Goal: Task Accomplishment & Management: Use online tool/utility

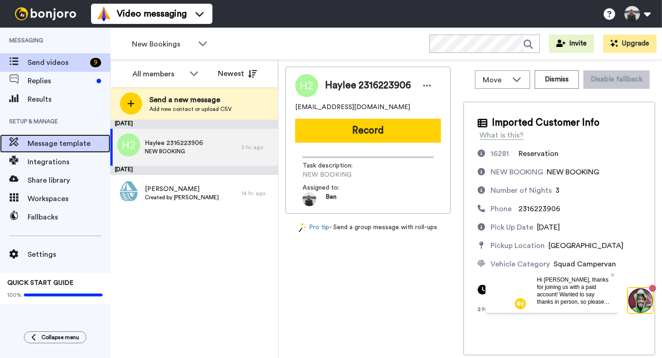
click at [80, 136] on div "Message template" at bounding box center [55, 143] width 110 height 18
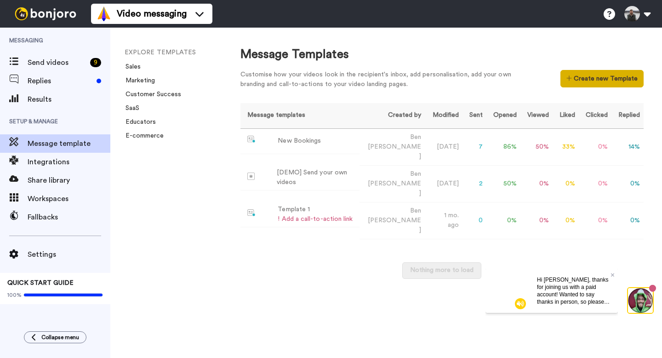
click at [586, 85] on button "Create new Template" at bounding box center [601, 78] width 83 height 17
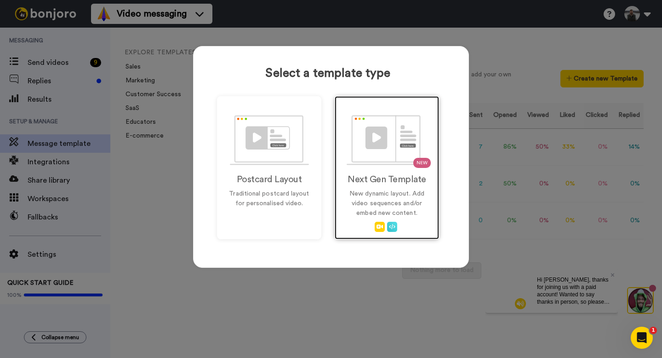
click at [401, 193] on p "New dynamic layout. Add video sequences and/or embed new content." at bounding box center [386, 203] width 85 height 29
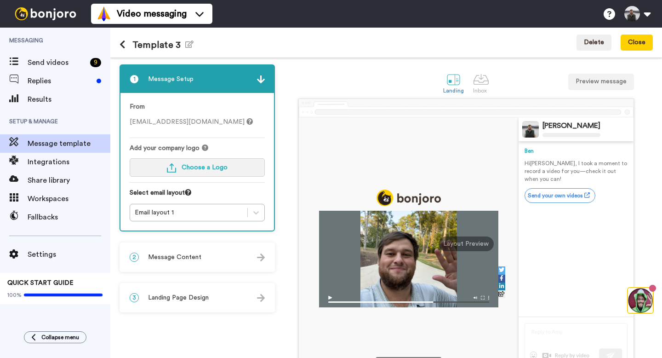
click at [191, 170] on span "Choose a Logo" at bounding box center [205, 167] width 46 height 6
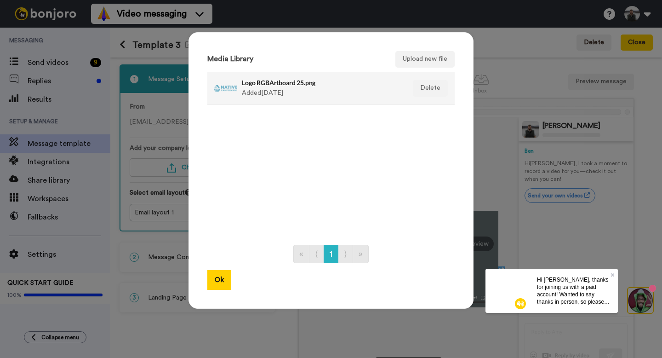
click at [234, 89] on div at bounding box center [225, 88] width 23 height 23
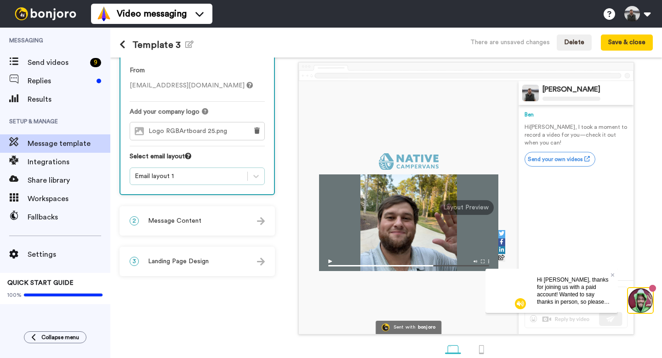
scroll to position [55, 0]
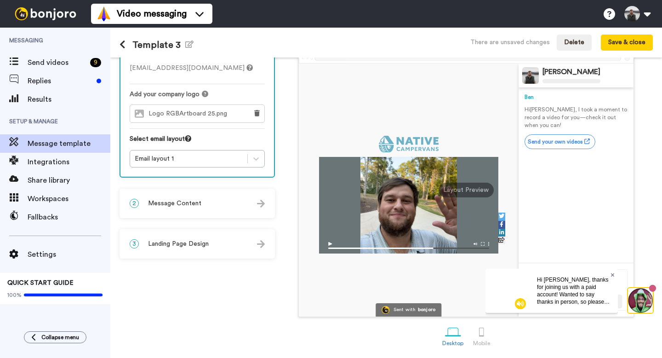
click at [611, 272] on icon at bounding box center [613, 275] width 4 height 6
click at [216, 202] on div "2 Message Content" at bounding box center [197, 203] width 154 height 28
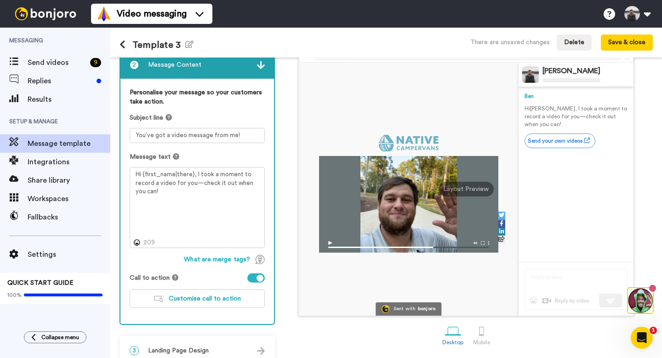
scroll to position [0, 0]
drag, startPoint x: 192, startPoint y: 194, endPoint x: 196, endPoint y: 171, distance: 22.8
click at [196, 171] on textarea "Hi {first_name|there}, I took a moment to record a video for you—check it out w…" at bounding box center [197, 207] width 135 height 81
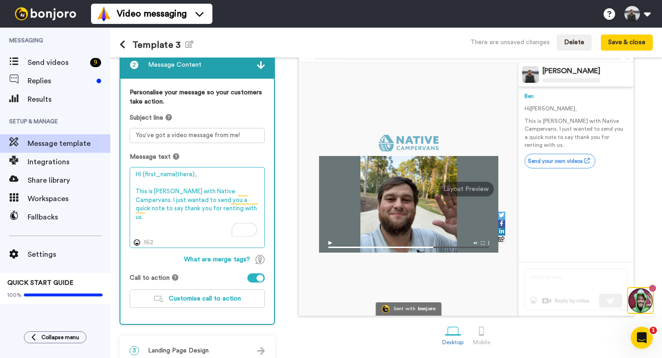
click at [221, 207] on textarea "Hi {first_name|there}, This is [PERSON_NAME] with Native Campervans. I just wan…" at bounding box center [197, 207] width 135 height 81
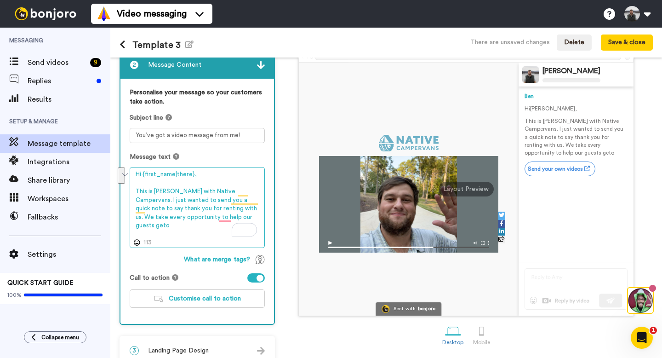
drag, startPoint x: 233, startPoint y: 216, endPoint x: 199, endPoint y: 210, distance: 34.1
click at [199, 210] on textarea "Hi {first_name|there}, This is [PERSON_NAME] with Native Campervans. I just wan…" at bounding box center [197, 207] width 135 height 81
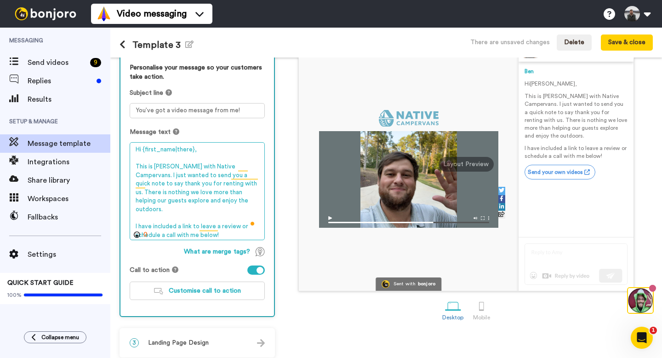
scroll to position [86, 0]
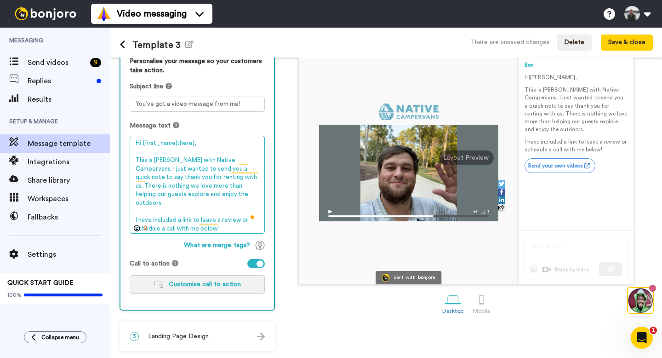
type textarea "Hi {first_name|there}, This is [PERSON_NAME] with Native Campervans. I just wan…"
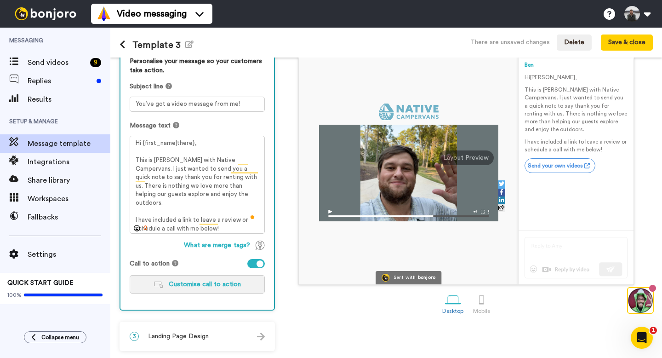
click at [218, 285] on span "Customise call to action" at bounding box center [205, 284] width 72 height 6
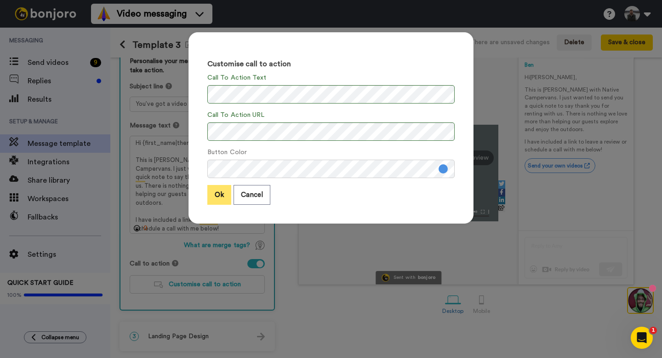
click at [216, 196] on button "Ok" at bounding box center [219, 195] width 24 height 20
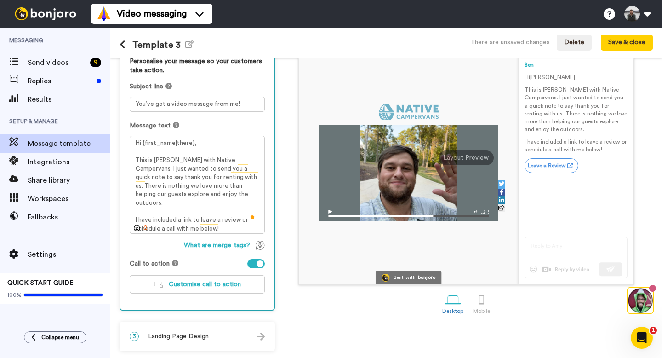
click at [205, 343] on div "3 Landing Page Design" at bounding box center [197, 336] width 154 height 28
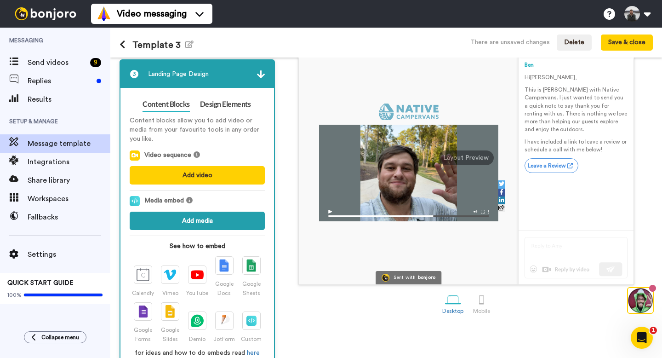
click at [205, 223] on button "Add media" at bounding box center [197, 220] width 135 height 18
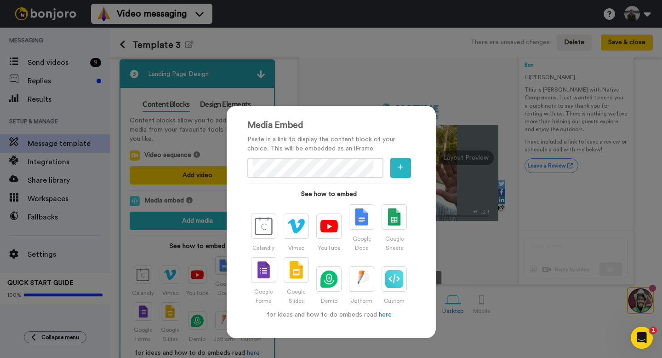
scroll to position [0, 46]
click at [403, 170] on icon "button" at bounding box center [401, 167] width 6 height 6
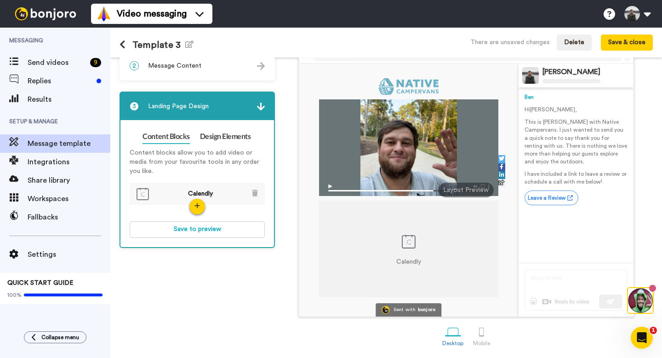
scroll to position [55, 0]
click at [228, 231] on button "Save to preview" at bounding box center [197, 229] width 135 height 17
click at [124, 46] on icon at bounding box center [122, 44] width 6 height 9
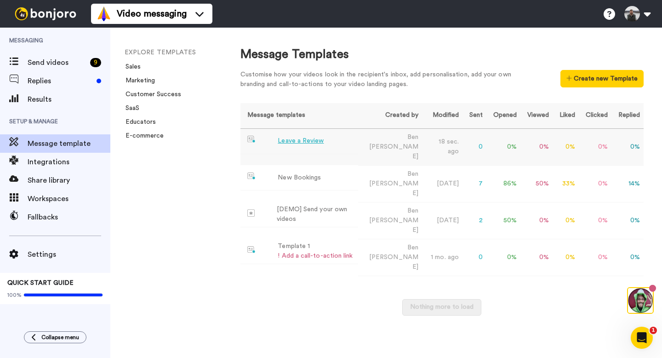
click at [304, 143] on div "Leave a Review" at bounding box center [301, 141] width 46 height 10
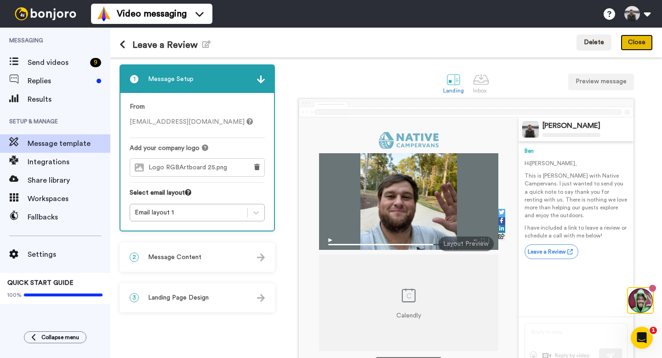
click at [643, 40] on button "Close" at bounding box center [636, 42] width 32 height 17
